Goal: Information Seeking & Learning: Learn about a topic

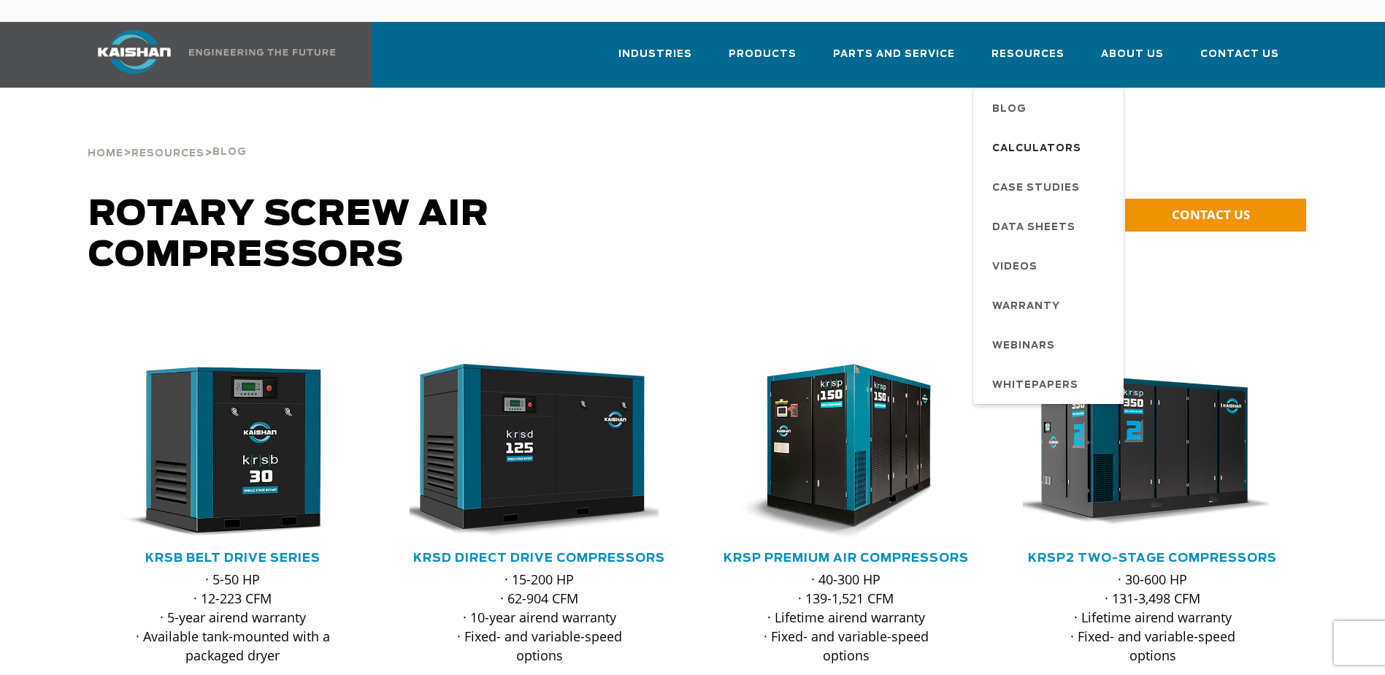
click at [1048, 137] on span "Calculators" at bounding box center [1036, 149] width 89 height 25
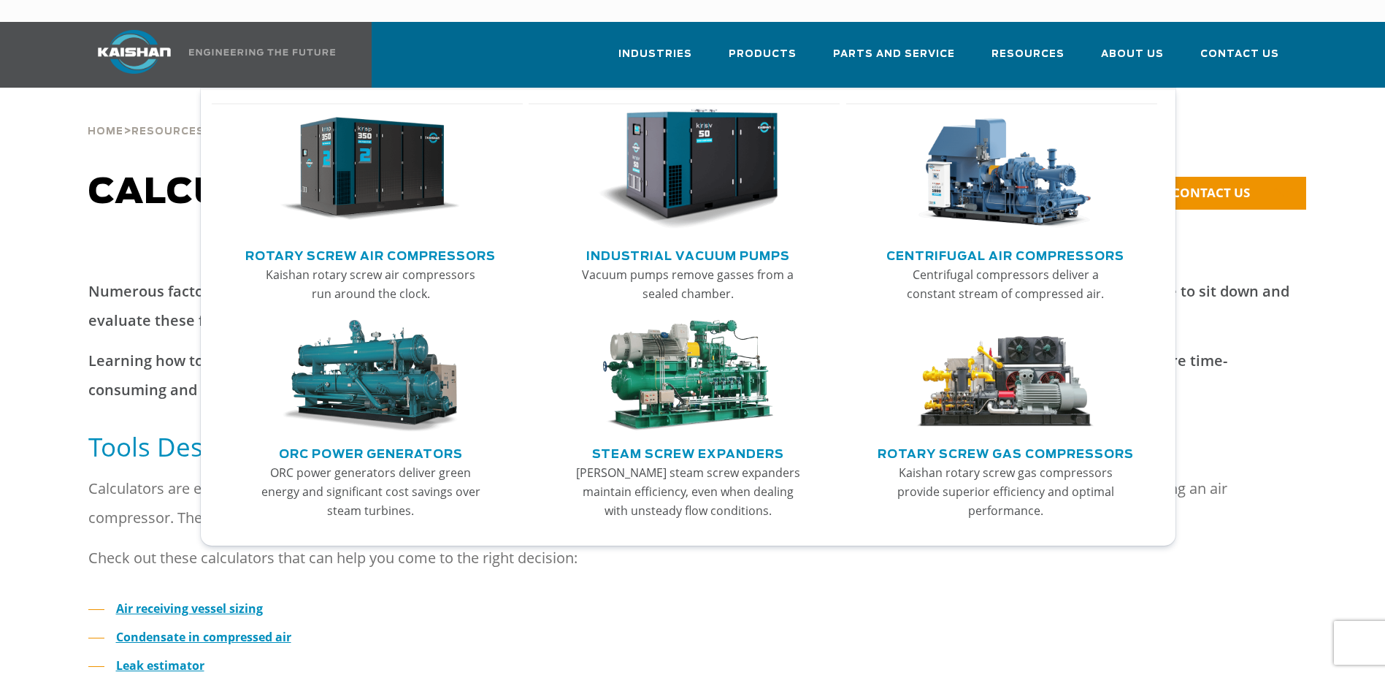
click at [459, 243] on link "Rotary Screw Air Compressors" at bounding box center [370, 254] width 250 height 22
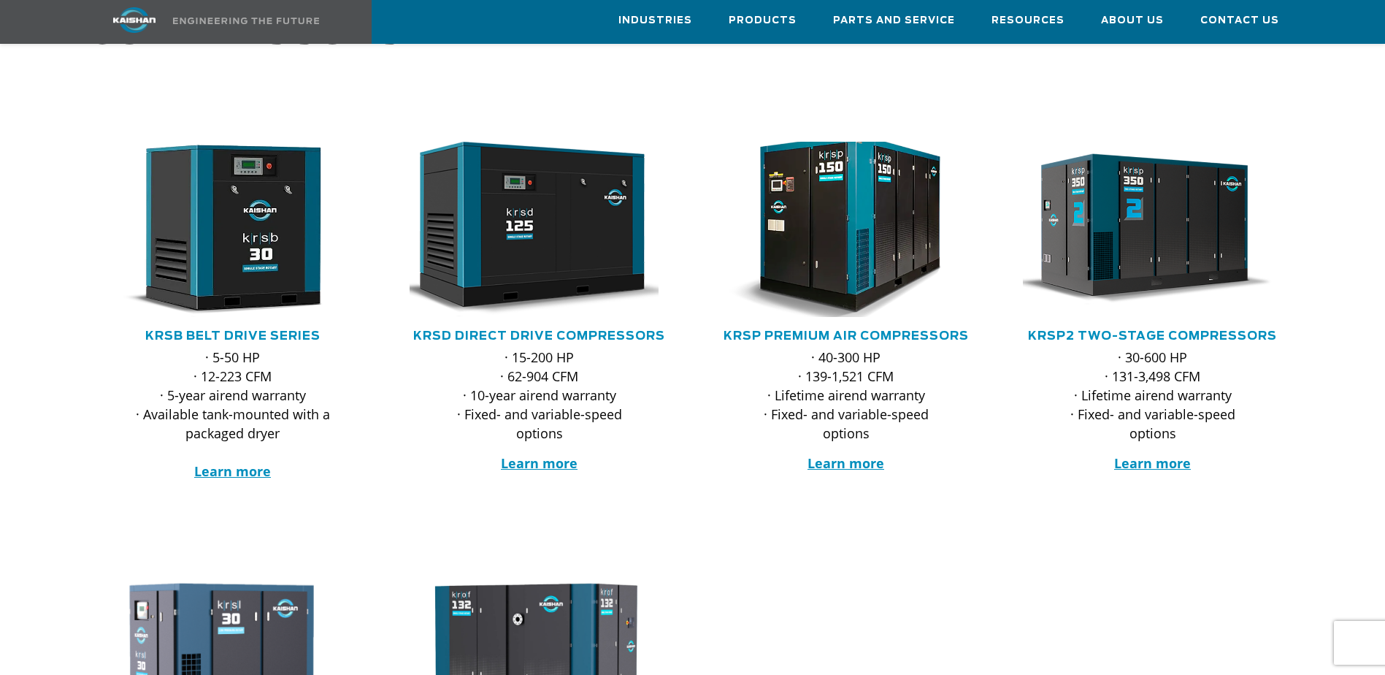
scroll to position [219, 0]
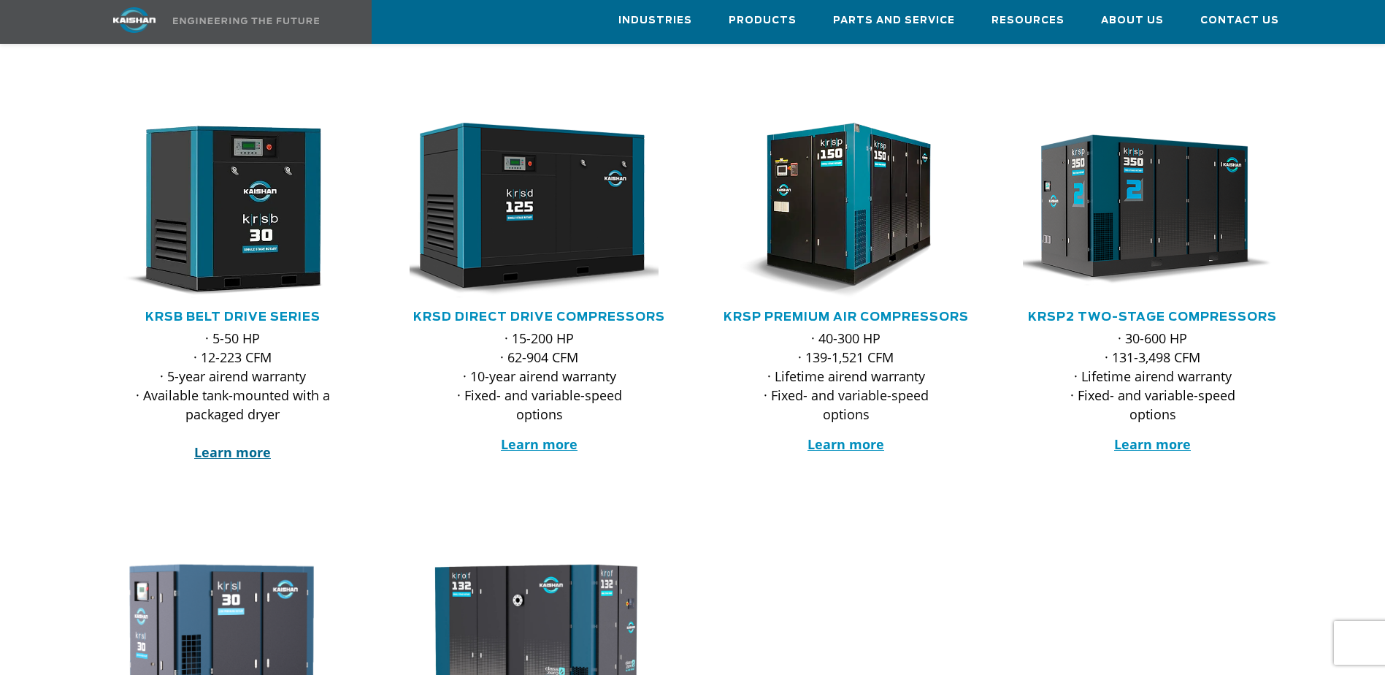
click at [226, 443] on strong "Learn more" at bounding box center [232, 452] width 77 height 18
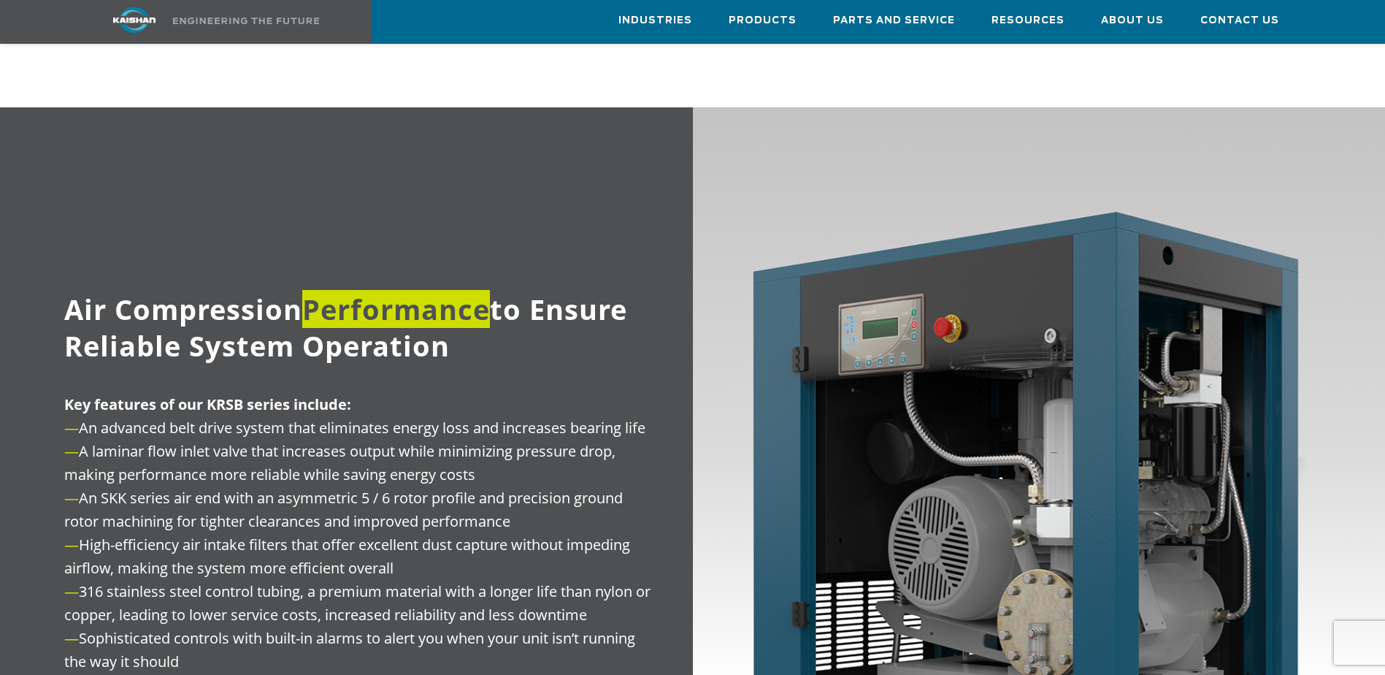
scroll to position [1314, 0]
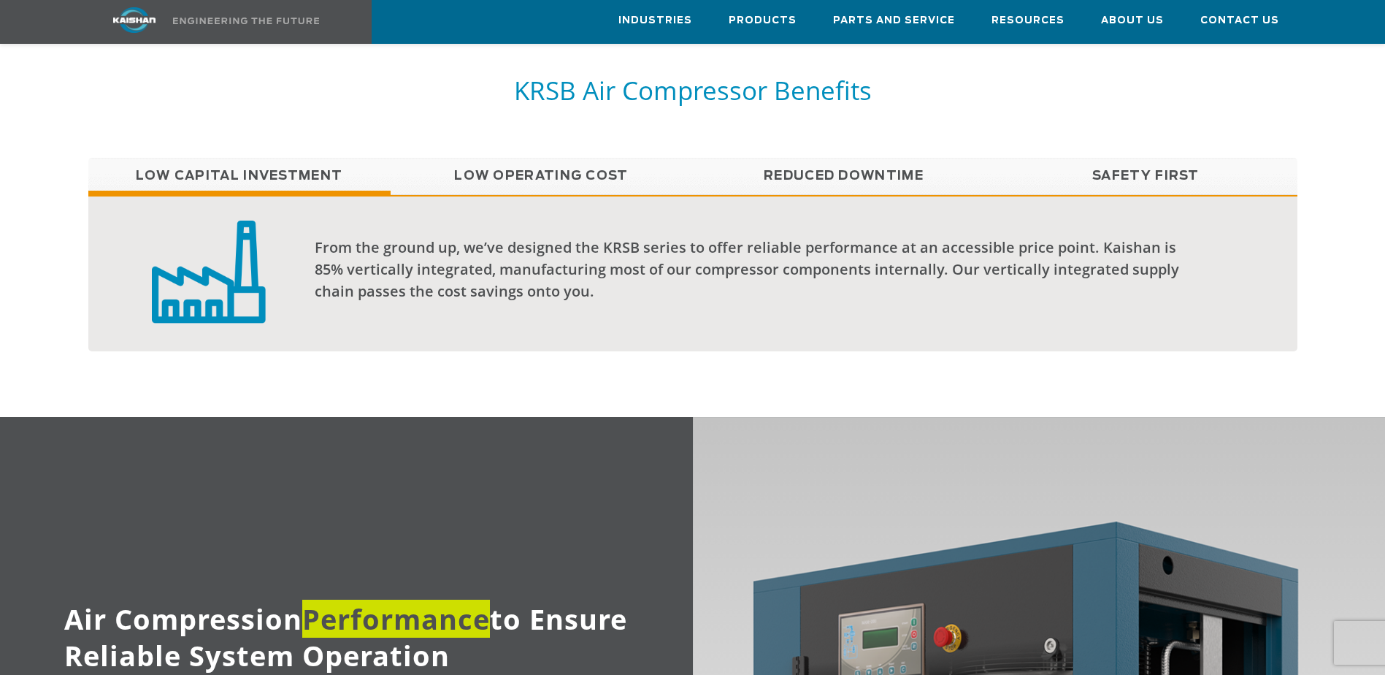
click at [1171, 158] on link "Safety First" at bounding box center [1146, 176] width 302 height 37
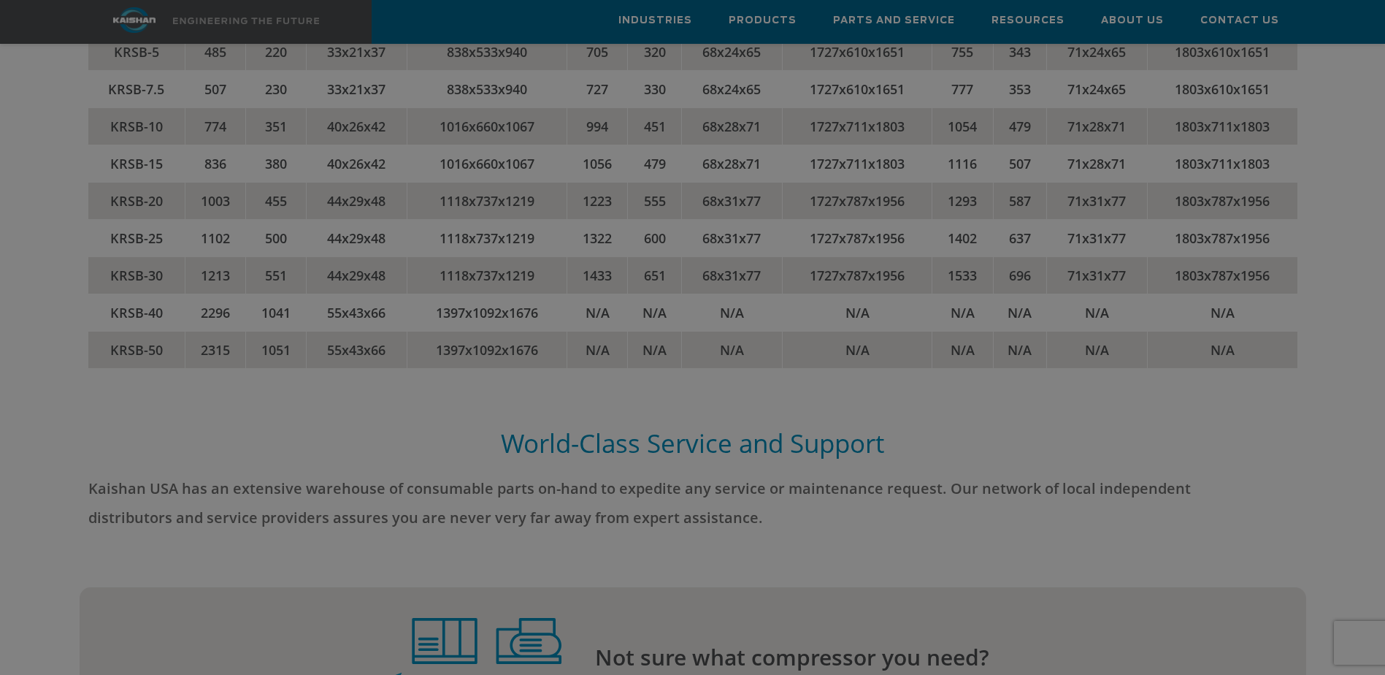
scroll to position [3359, 0]
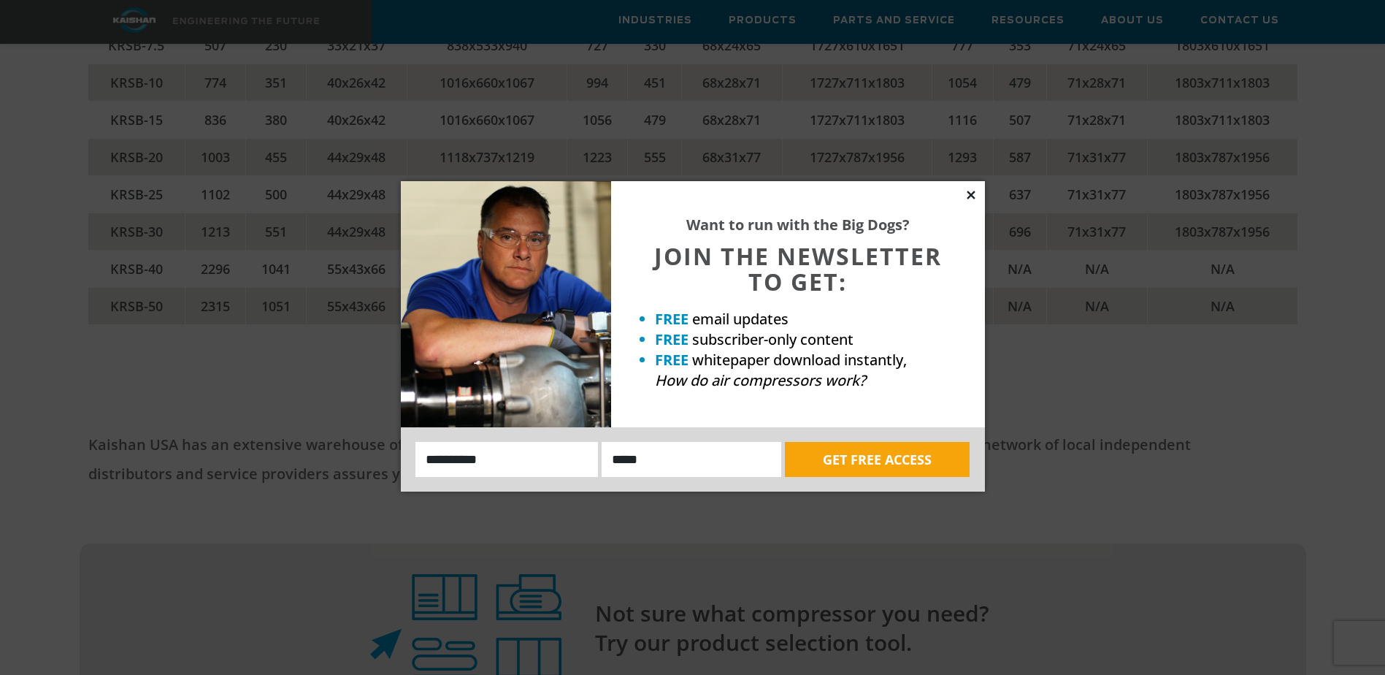
click at [971, 192] on icon at bounding box center [971, 194] width 13 height 13
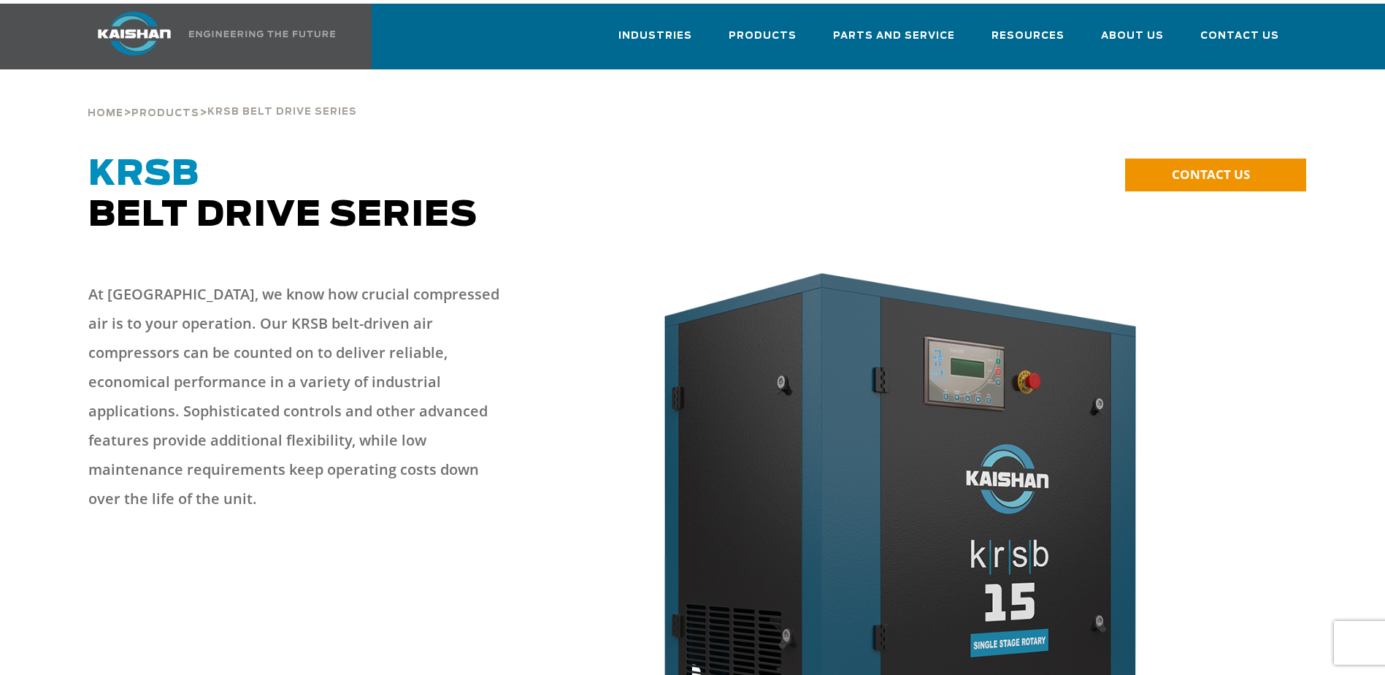
scroll to position [0, 0]
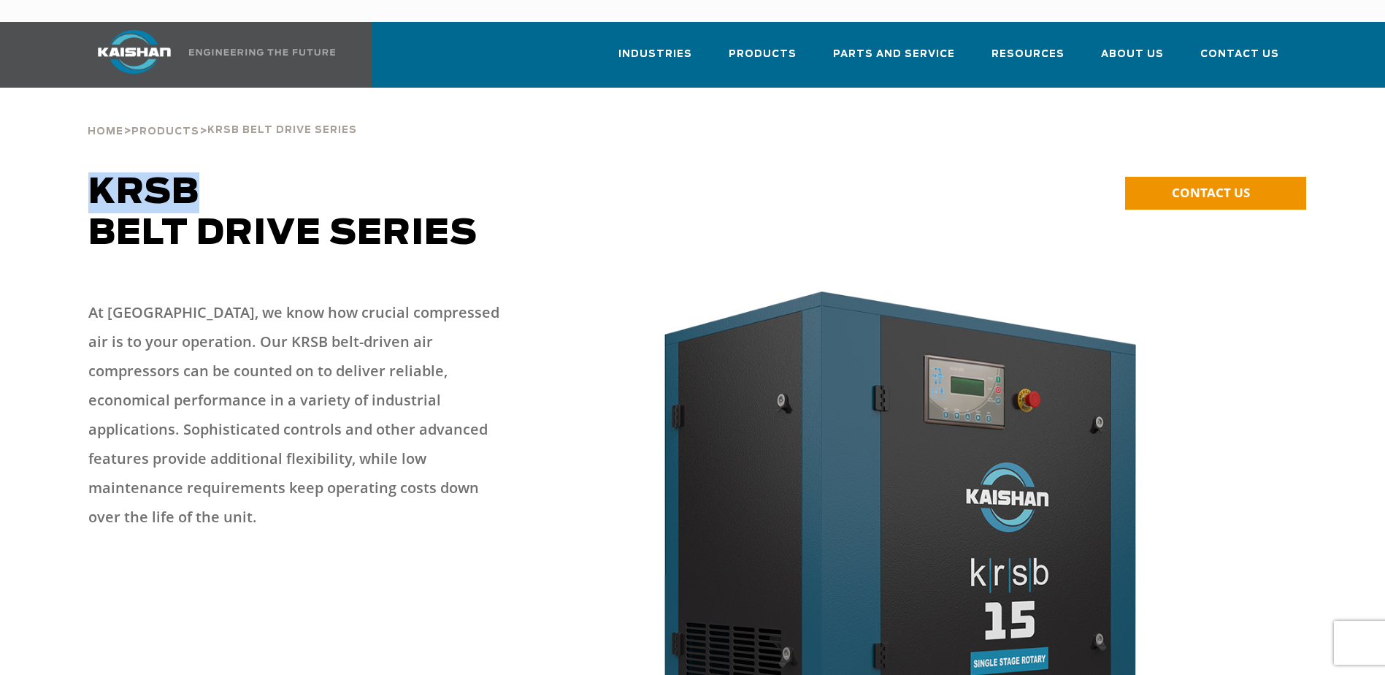
drag, startPoint x: 91, startPoint y: 168, endPoint x: 209, endPoint y: 166, distance: 117.6
click at [209, 172] on h1 "KRSB Belt Drive Series" at bounding box center [539, 213] width 903 height 82
copy span "KRSB"
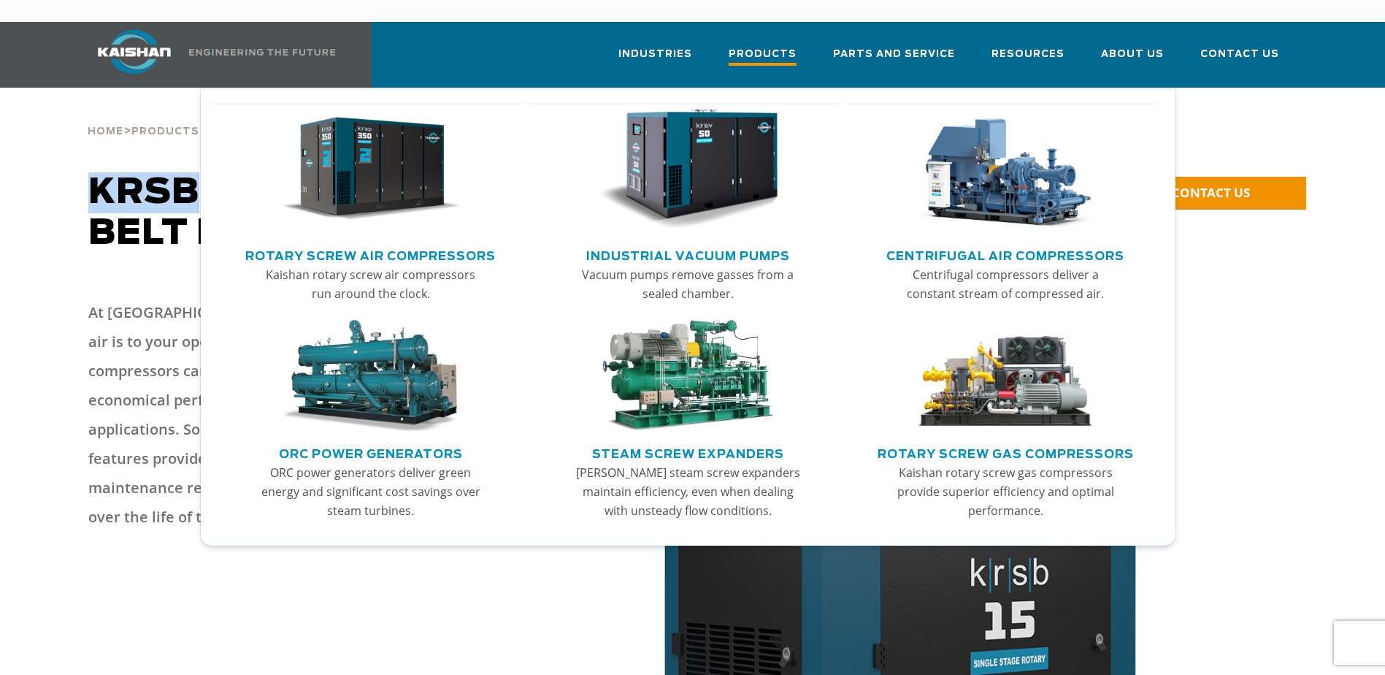
click at [793, 46] on span "Products" at bounding box center [763, 56] width 68 height 20
